Goal: Check status: Check status

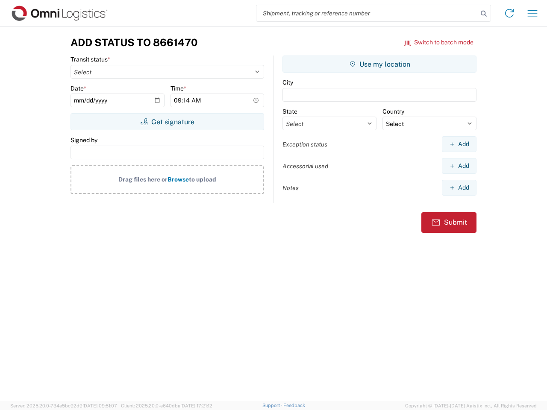
click at [367, 13] on input "search" at bounding box center [366, 13] width 221 height 16
click at [484, 14] on icon at bounding box center [484, 14] width 12 height 12
click at [509, 13] on icon at bounding box center [509, 13] width 14 height 14
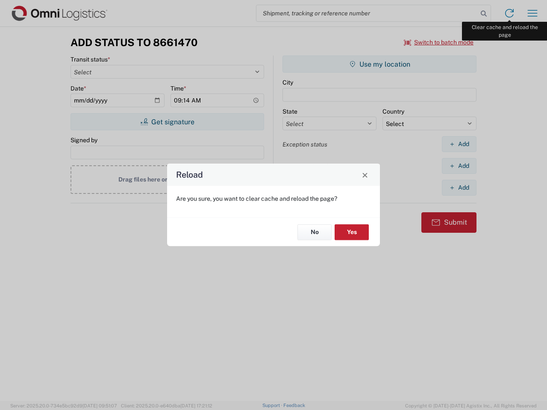
click at [532, 13] on div "Reload Are you sure, you want to clear cache and reload the page? No Yes" at bounding box center [273, 205] width 547 height 410
click at [439, 42] on div "Reload Are you sure, you want to clear cache and reload the page? No Yes" at bounding box center [273, 205] width 547 height 410
click at [167, 122] on div "Reload Are you sure, you want to clear cache and reload the page? No Yes" at bounding box center [273, 205] width 547 height 410
click at [379, 64] on div "Reload Are you sure, you want to clear cache and reload the page? No Yes" at bounding box center [273, 205] width 547 height 410
click at [459, 144] on div "Reload Are you sure, you want to clear cache and reload the page? No Yes" at bounding box center [273, 205] width 547 height 410
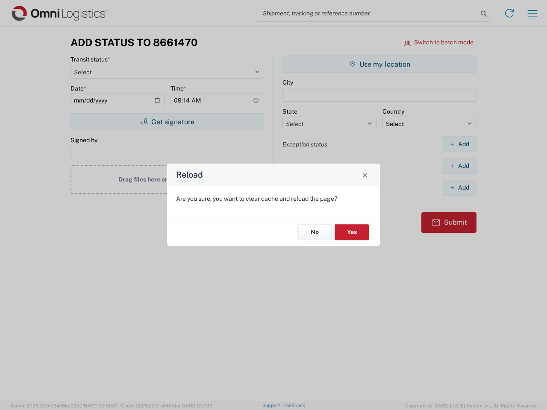
click at [459, 166] on div "Reload Are you sure, you want to clear cache and reload the page? No Yes" at bounding box center [273, 205] width 547 height 410
click at [459, 188] on div "Reload Are you sure, you want to clear cache and reload the page? No Yes" at bounding box center [273, 205] width 547 height 410
